Goal: Register for event/course

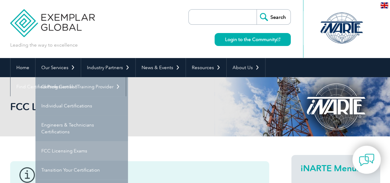
click at [68, 152] on link "FCC Licensing Exams" at bounding box center [81, 150] width 92 height 19
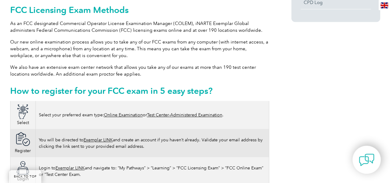
scroll to position [303, 0]
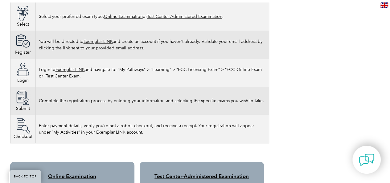
click at [164, 131] on div "Select Select your preferred exam type: Online Examination or Test Center-Admin…" at bounding box center [139, 77] width 259 height 150
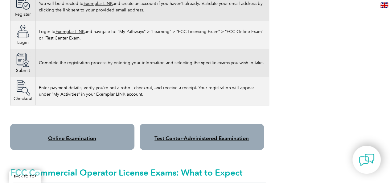
scroll to position [449, 0]
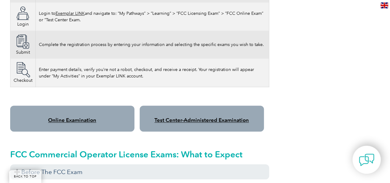
click at [80, 117] on link "Online Examination" at bounding box center [72, 120] width 48 height 6
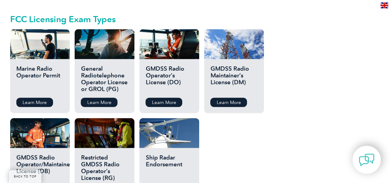
scroll to position [713, 0]
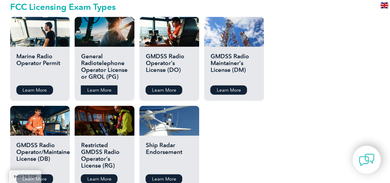
click at [99, 85] on link "Learn More" at bounding box center [99, 89] width 37 height 9
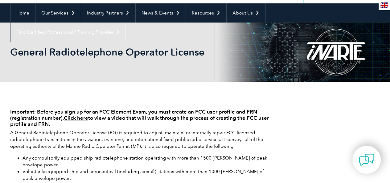
scroll to position [55, 0]
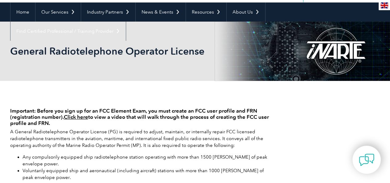
click at [381, 8] on img at bounding box center [384, 5] width 8 height 6
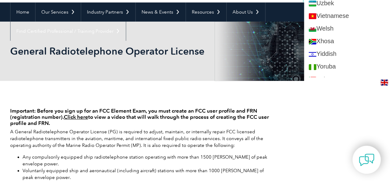
scroll to position [1219, 0]
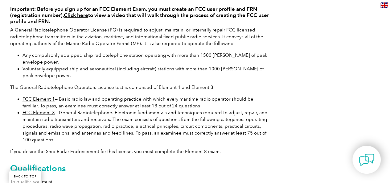
scroll to position [150, 0]
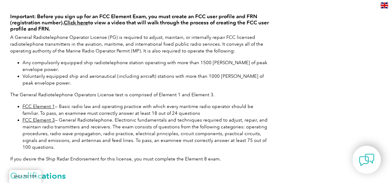
click at [49, 107] on link "FCC Element 1" at bounding box center [38, 106] width 32 height 6
